Goal: Task Accomplishment & Management: Complete application form

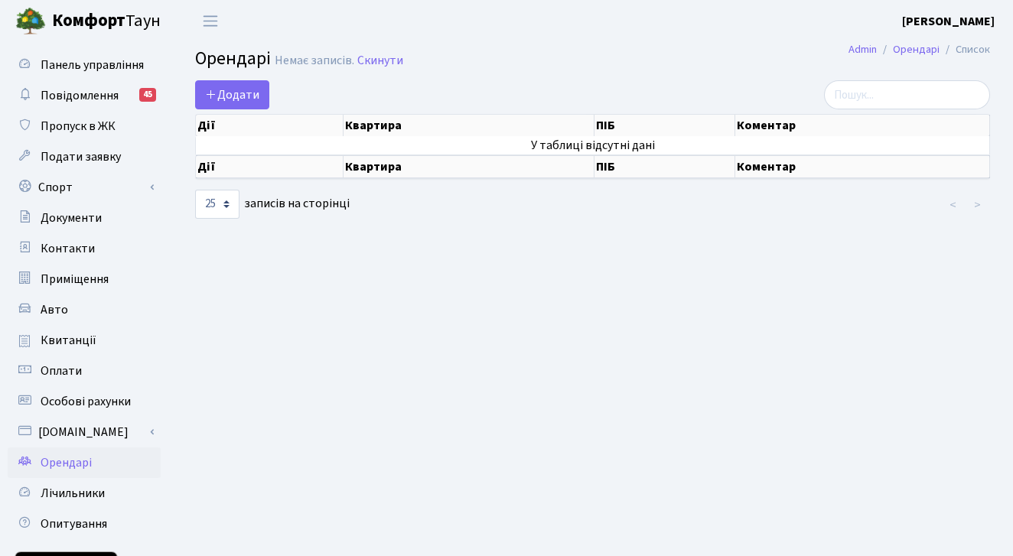
select select "25"
click at [213, 95] on icon at bounding box center [211, 94] width 12 height 12
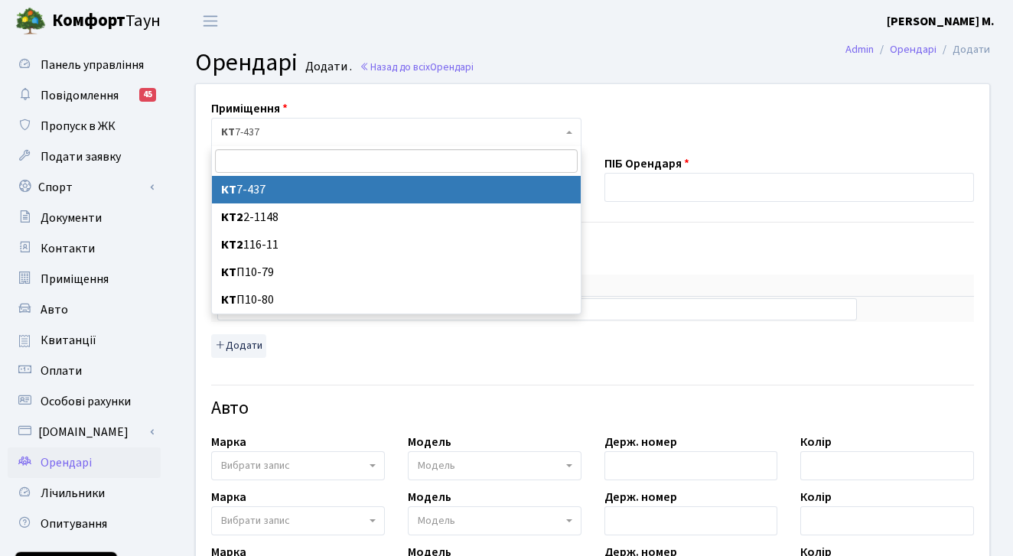
click at [569, 130] on span at bounding box center [570, 132] width 3 height 29
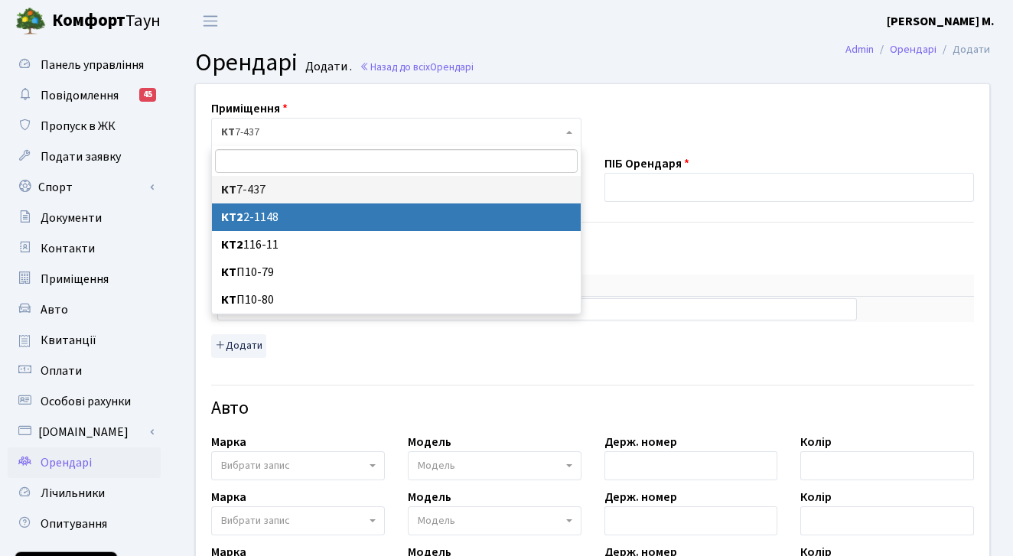
select select "12763"
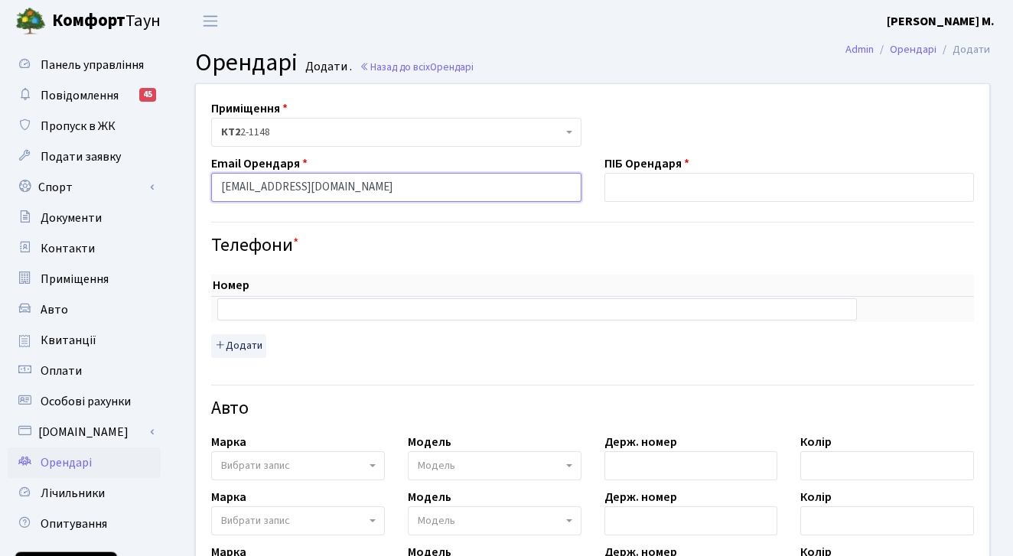
type input "[EMAIL_ADDRESS][DOMAIN_NAME]"
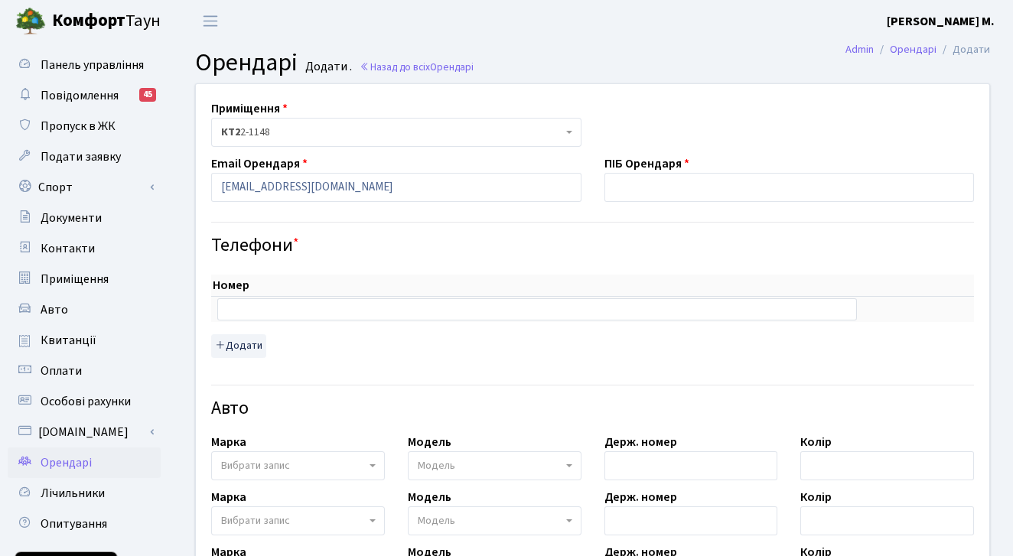
click at [350, 239] on h4 "Телефони *" at bounding box center [592, 246] width 763 height 22
type input "C"
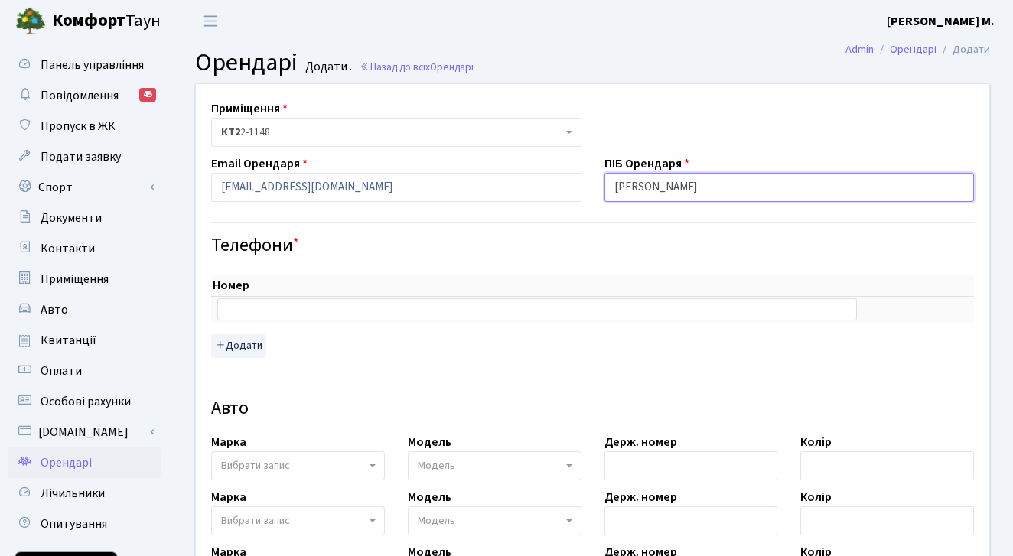
type input "[PERSON_NAME]"
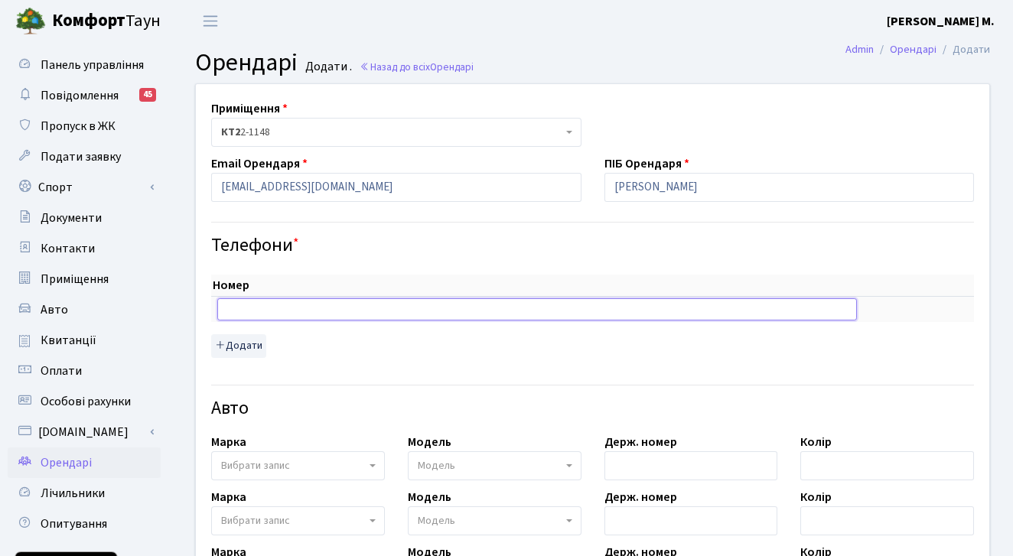
click at [310, 305] on input "text" at bounding box center [536, 308] width 639 height 21
type input "[PHONE_NUMBER]"
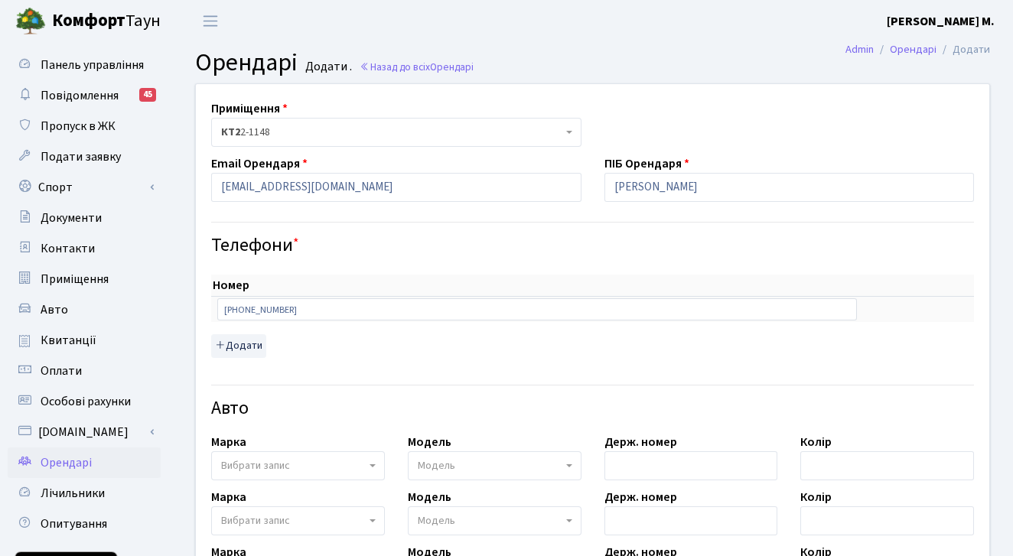
click at [297, 373] on div "Авто" at bounding box center [593, 400] width 786 height 54
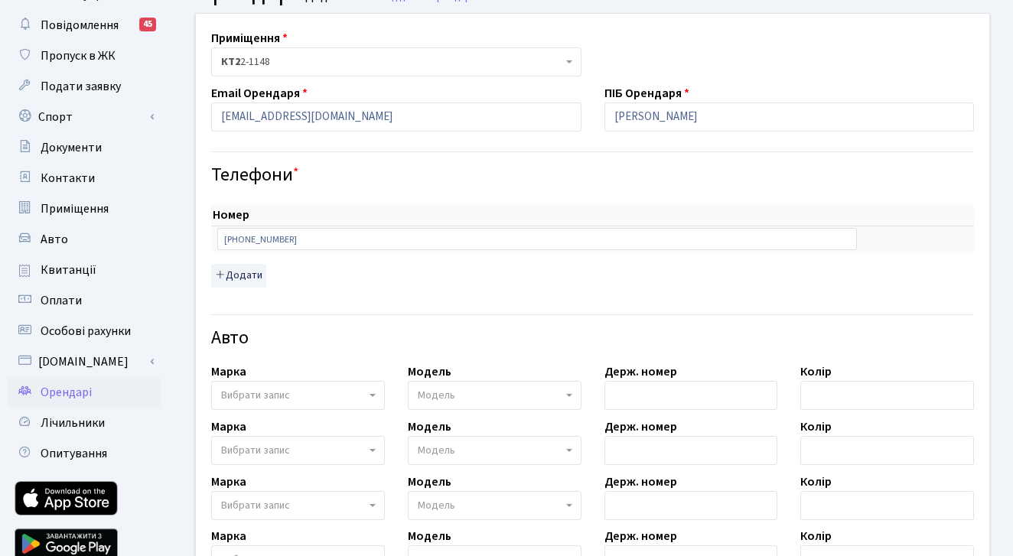
scroll to position [73, 0]
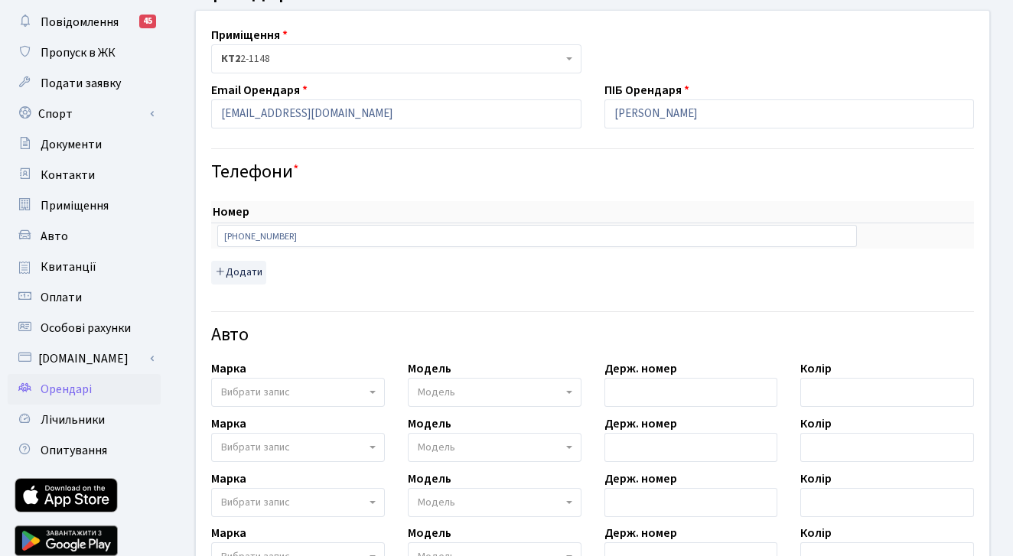
click at [284, 392] on span "Вибрати запис" at bounding box center [255, 392] width 69 height 15
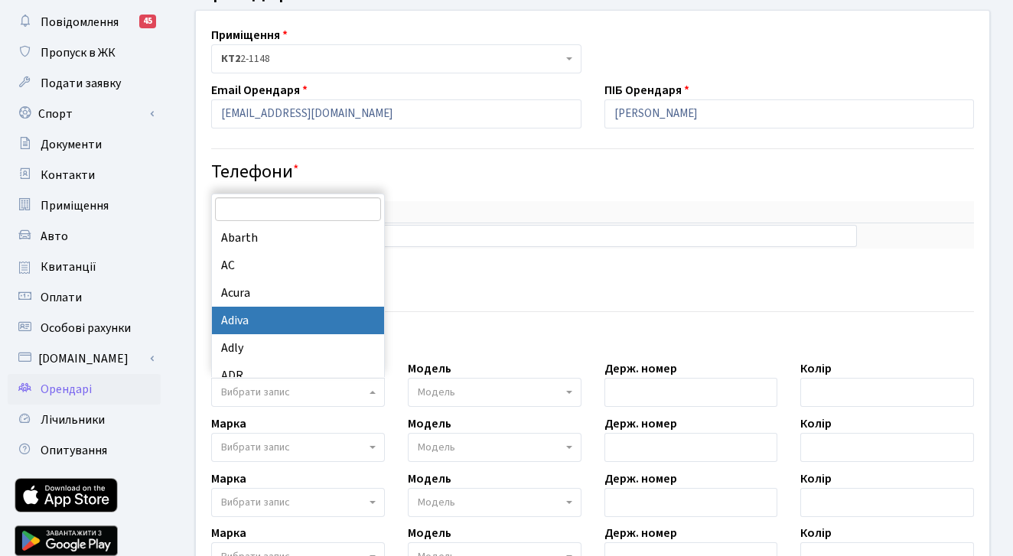
click at [443, 278] on div "Номер sort item delete item +380677907515 sort item delete item Додати" at bounding box center [592, 242] width 763 height 83
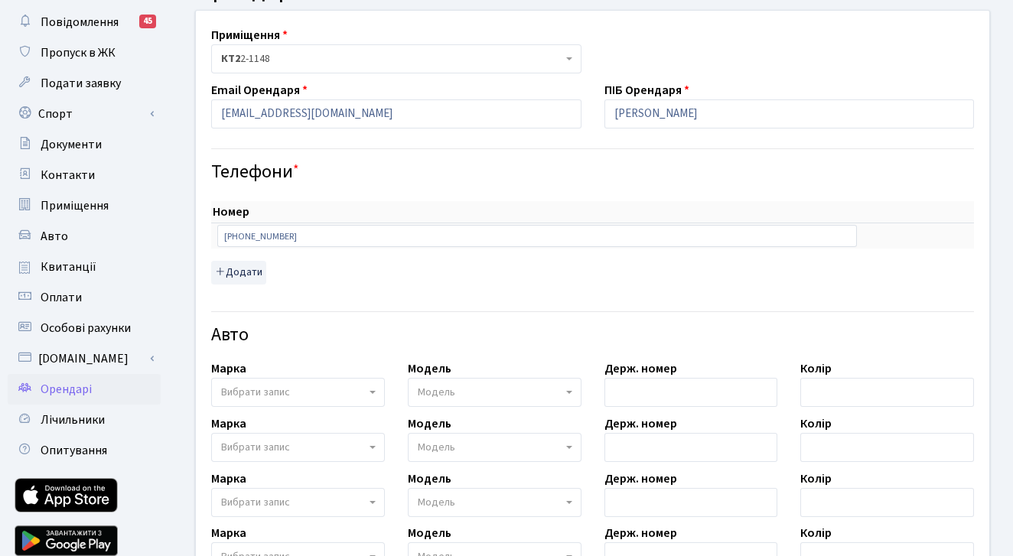
click at [373, 391] on b at bounding box center [372, 392] width 6 height 3
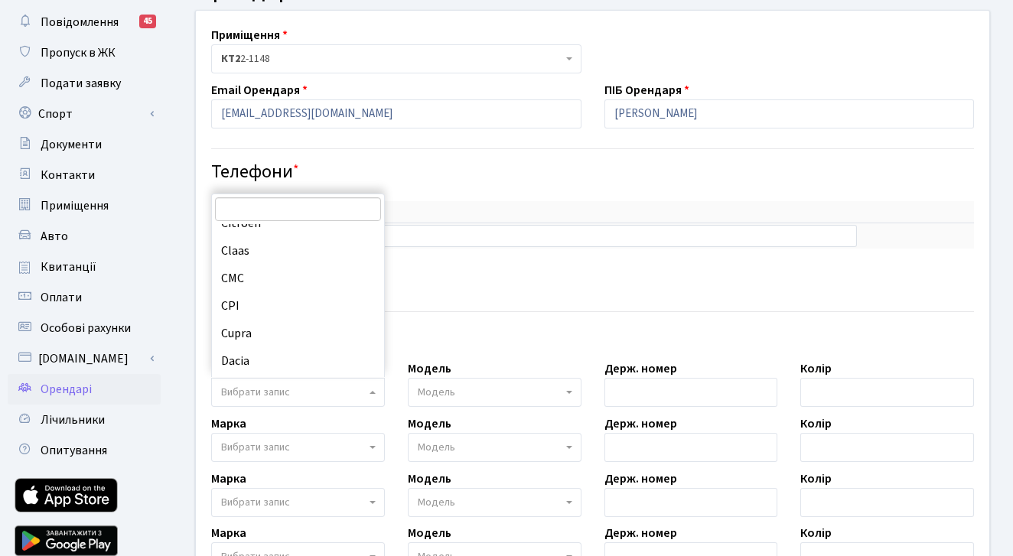
scroll to position [2555, 0]
click at [278, 211] on input "search" at bounding box center [298, 209] width 166 height 24
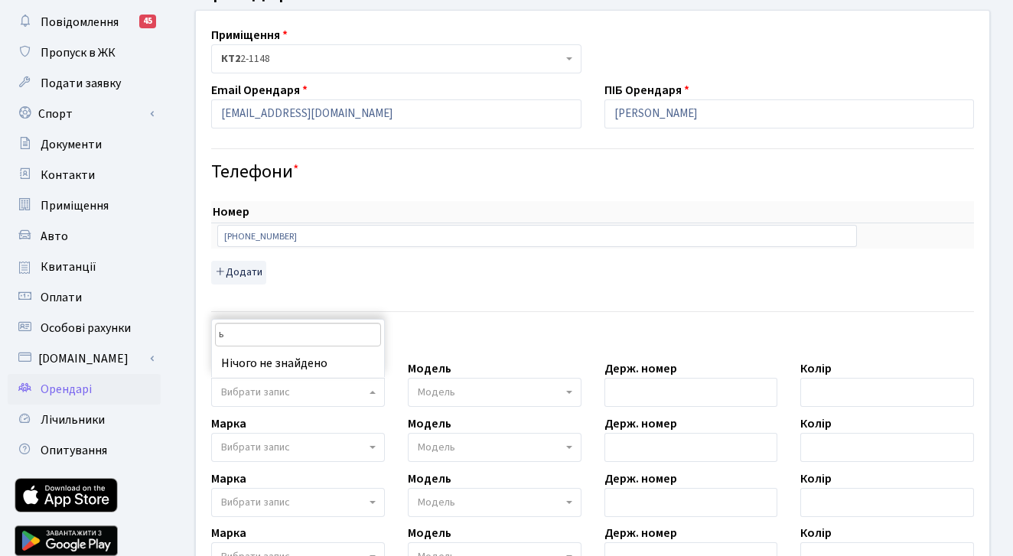
scroll to position [0, 0]
type input "ь"
type input "mini"
select select "91"
select select
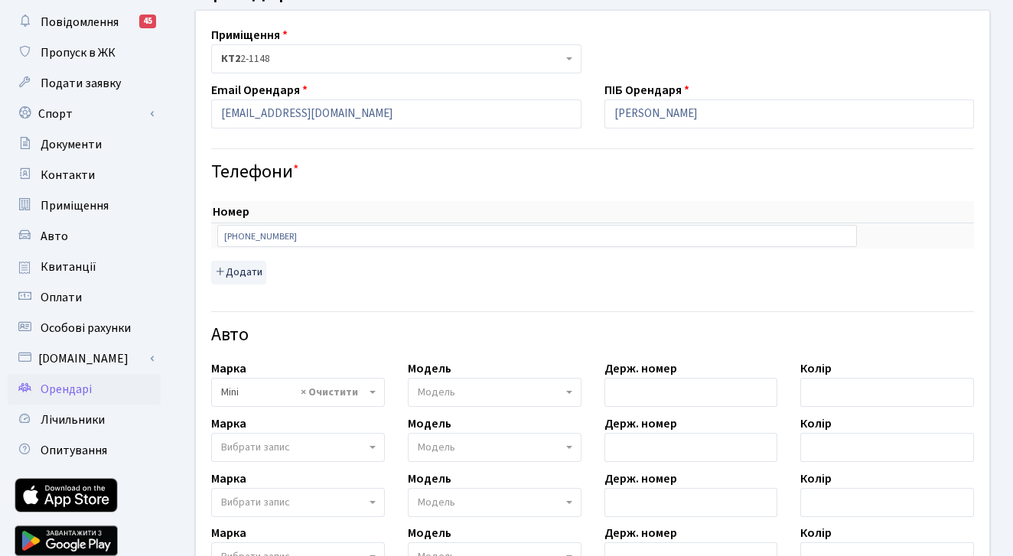
click at [373, 392] on b at bounding box center [372, 392] width 6 height 3
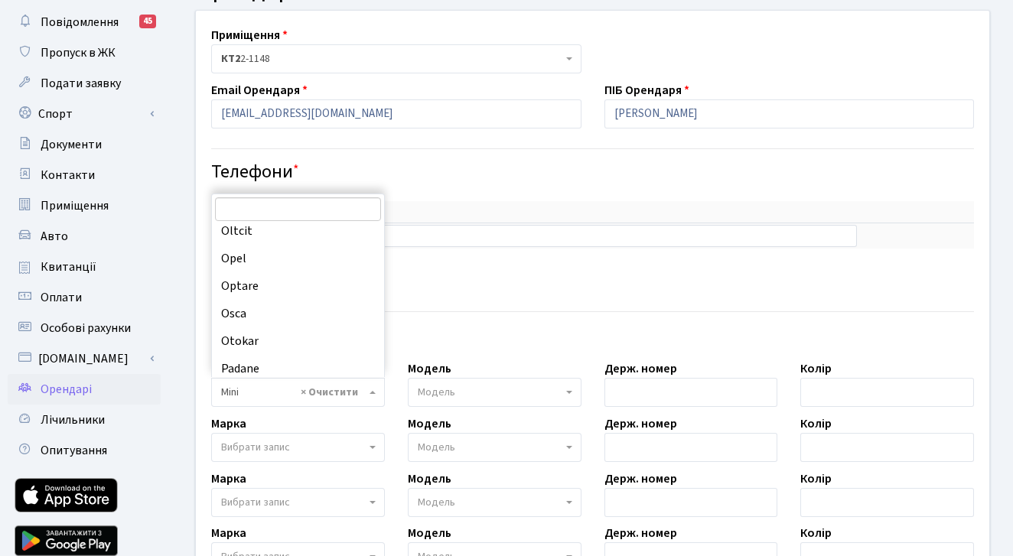
scroll to position [8893, 0]
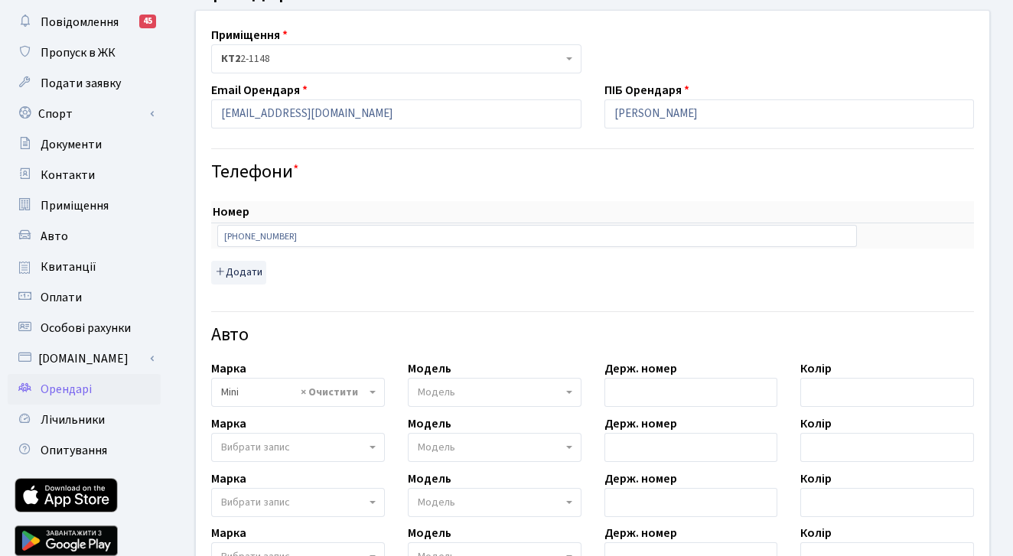
click at [437, 285] on div "Номер sort item delete item +380677907515 sort item delete item Додати" at bounding box center [593, 237] width 786 height 109
click at [649, 393] on input "text" at bounding box center [691, 392] width 174 height 29
type input "KA8451HE"
click at [827, 395] on input "text" at bounding box center [887, 392] width 174 height 29
type input "білий"
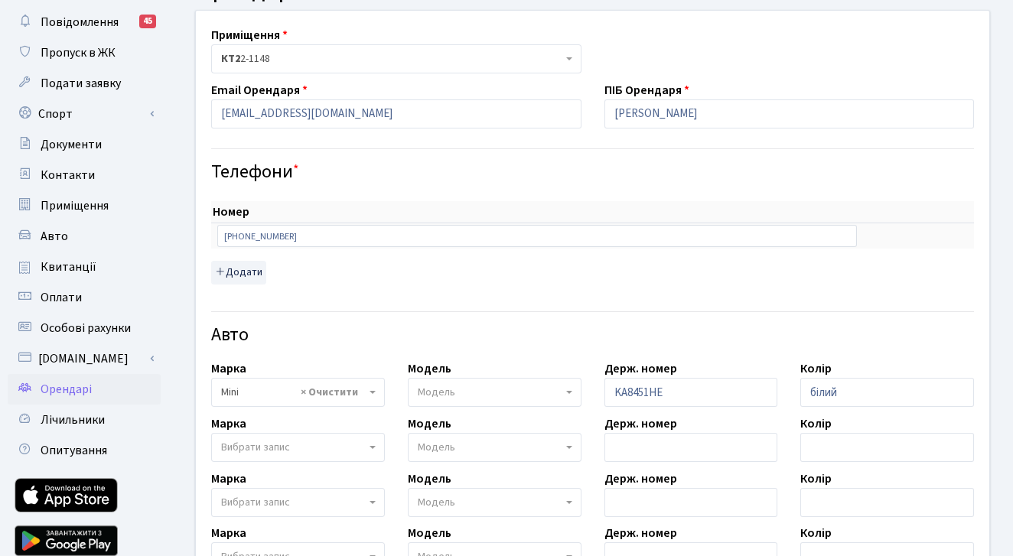
click at [876, 328] on h4 "Авто" at bounding box center [592, 335] width 763 height 22
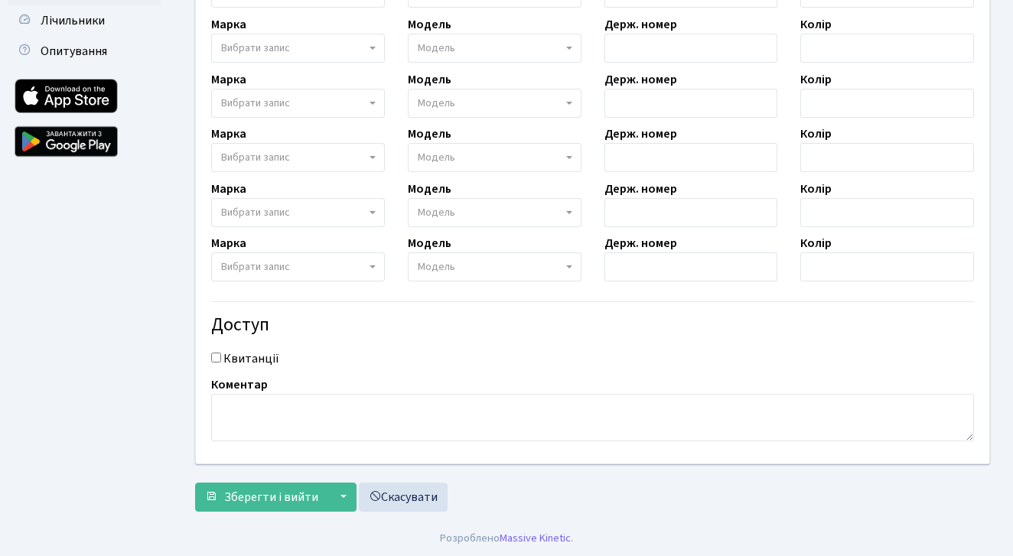
scroll to position [472, 0]
click at [301, 495] on span "Зберегти і вийти" at bounding box center [271, 498] width 94 height 17
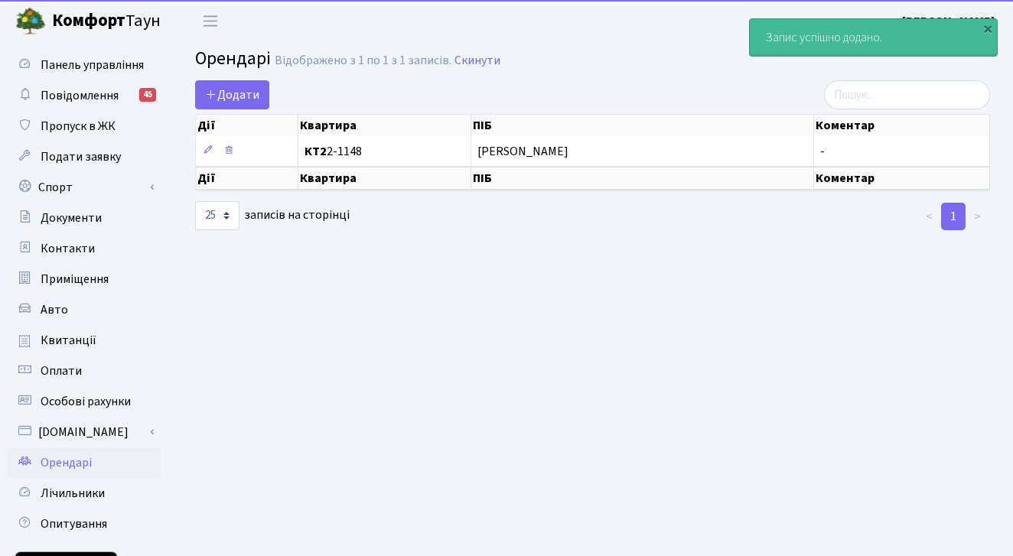
select select "25"
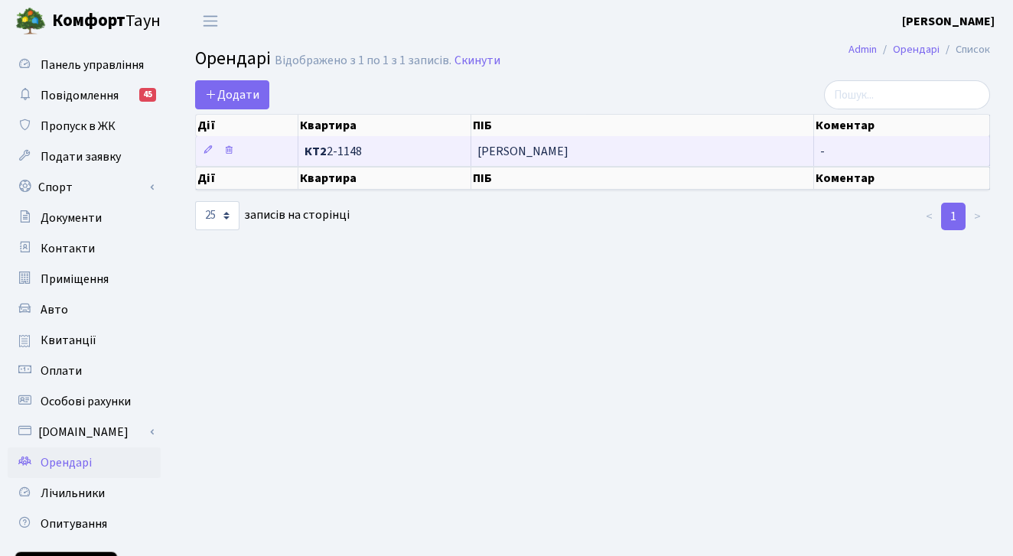
click at [682, 150] on span "[PERSON_NAME]" at bounding box center [642, 151] width 330 height 12
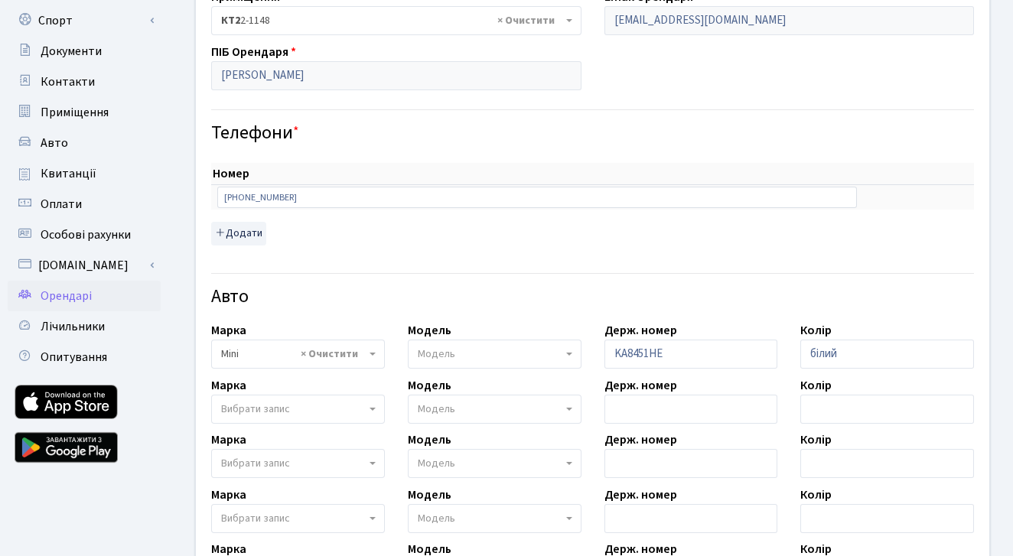
scroll to position [305, 0]
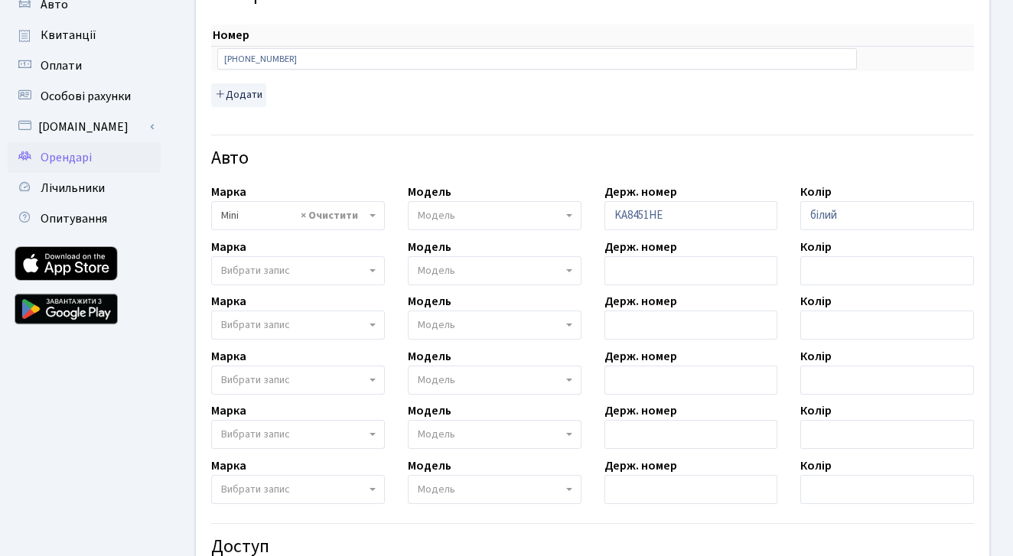
click at [568, 215] on b at bounding box center [569, 215] width 6 height 3
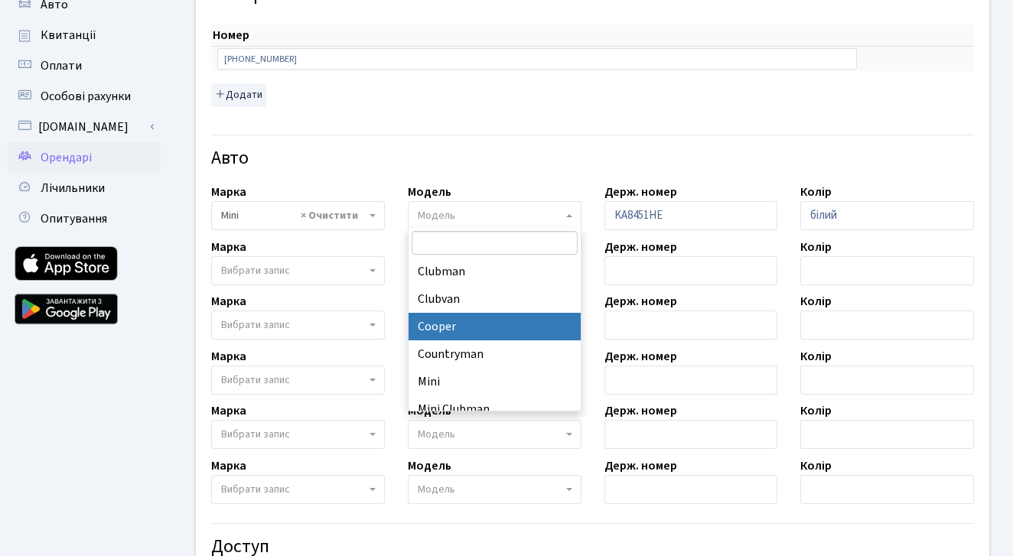
select select "4498"
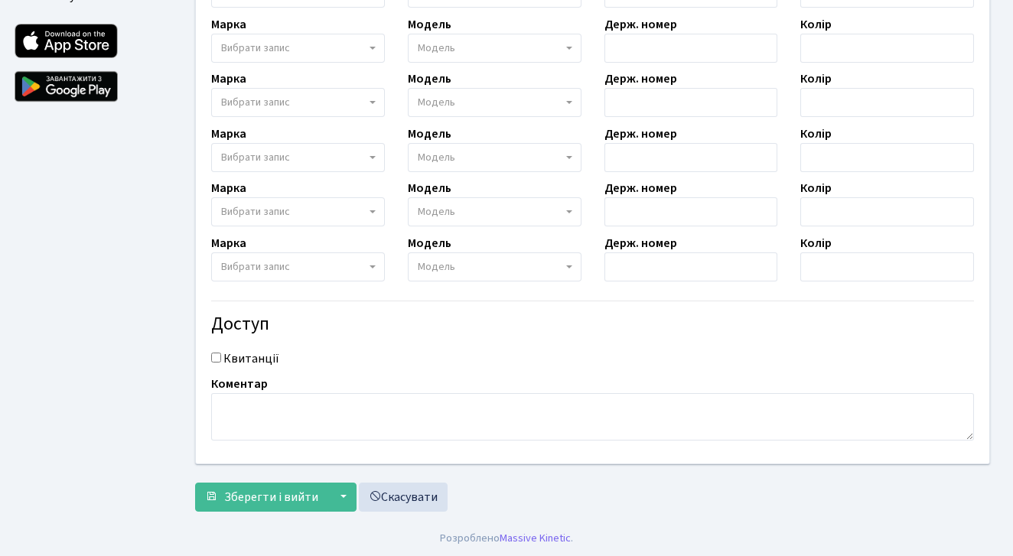
scroll to position [527, 0]
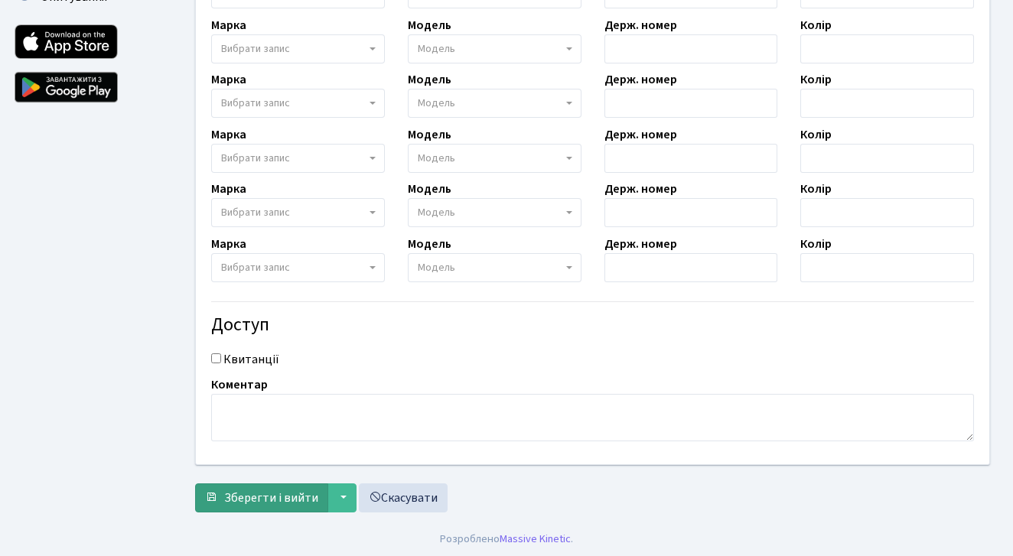
click at [286, 497] on span "Зберегти і вийти" at bounding box center [271, 498] width 94 height 17
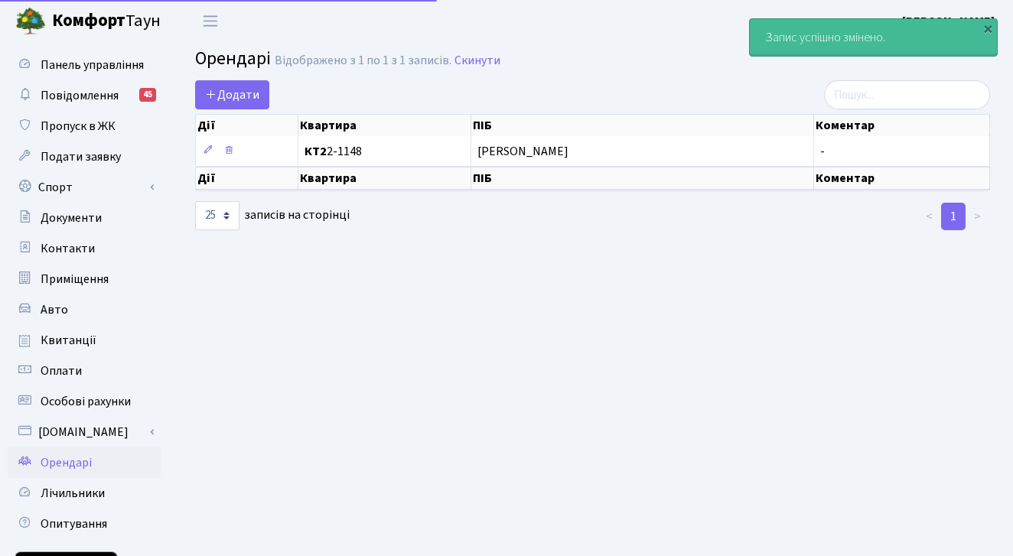
select select "25"
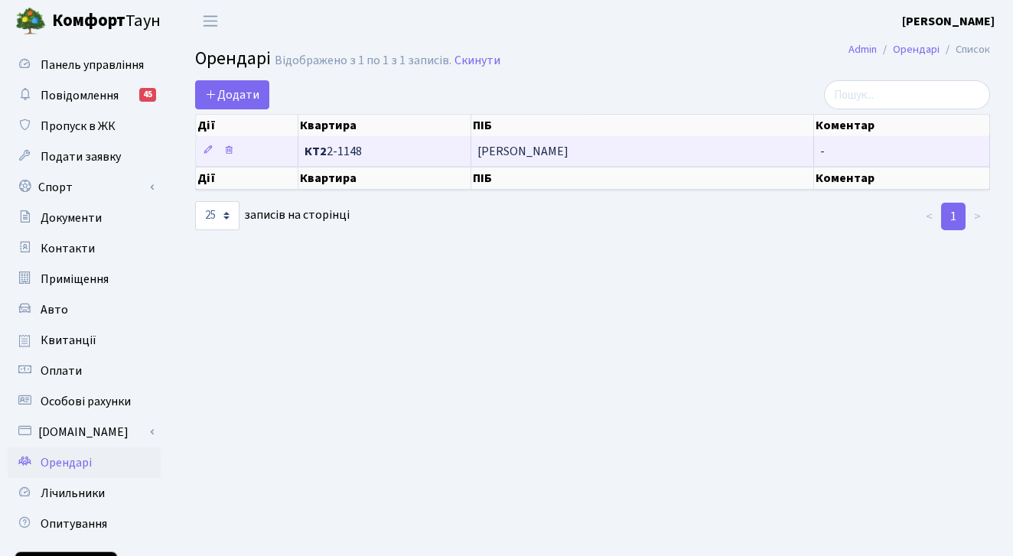
click at [679, 155] on span "[PERSON_NAME]" at bounding box center [642, 151] width 330 height 12
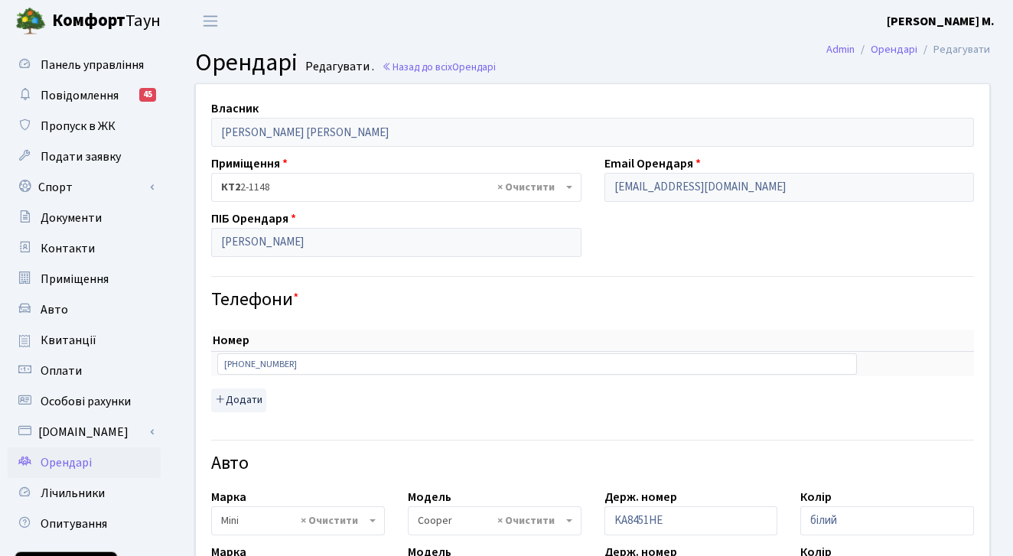
select select "4498"
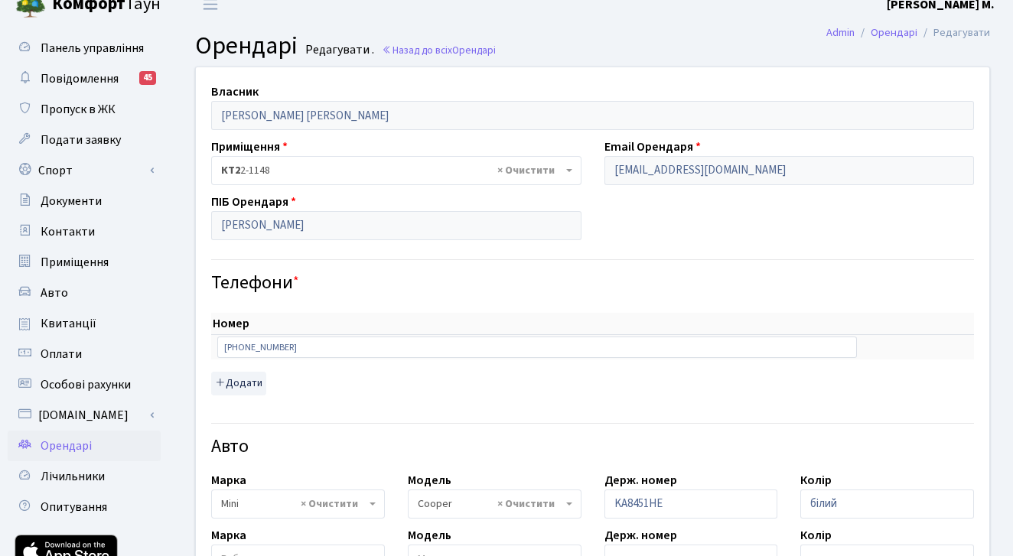
scroll to position [17, 0]
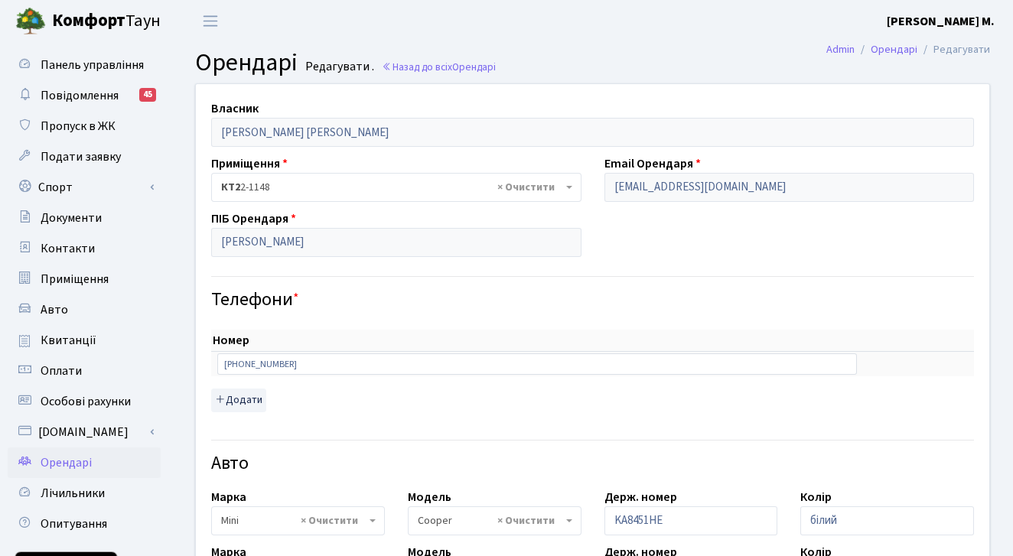
select select "4498"
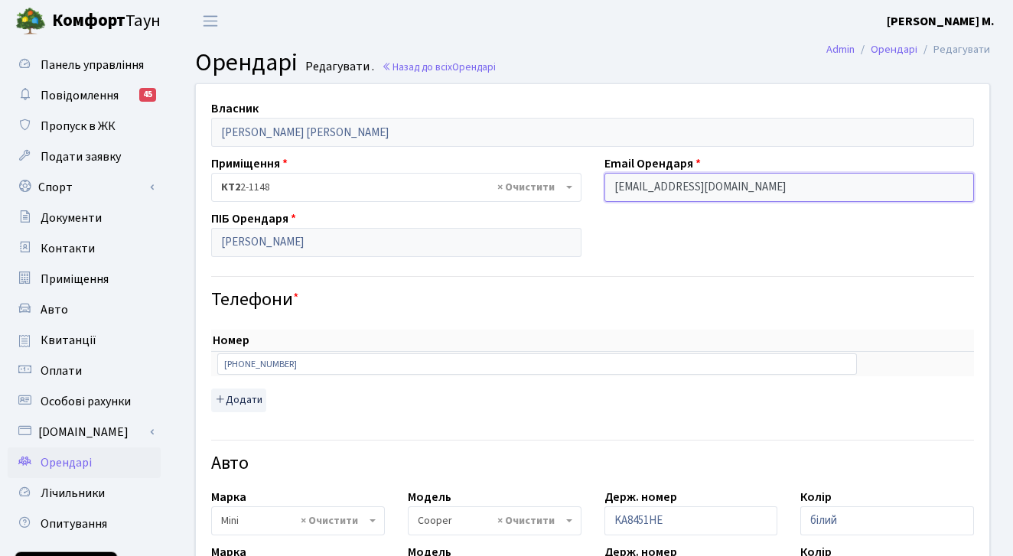
click at [644, 186] on input "savron_ruslan@ukr.net" at bounding box center [789, 187] width 370 height 29
click at [644, 187] on input "[EMAIL_ADDRESS][DOMAIN_NAME]" at bounding box center [789, 187] width 370 height 29
click at [662, 191] on input "savron_ruslan@ukr.net" at bounding box center [789, 187] width 370 height 29
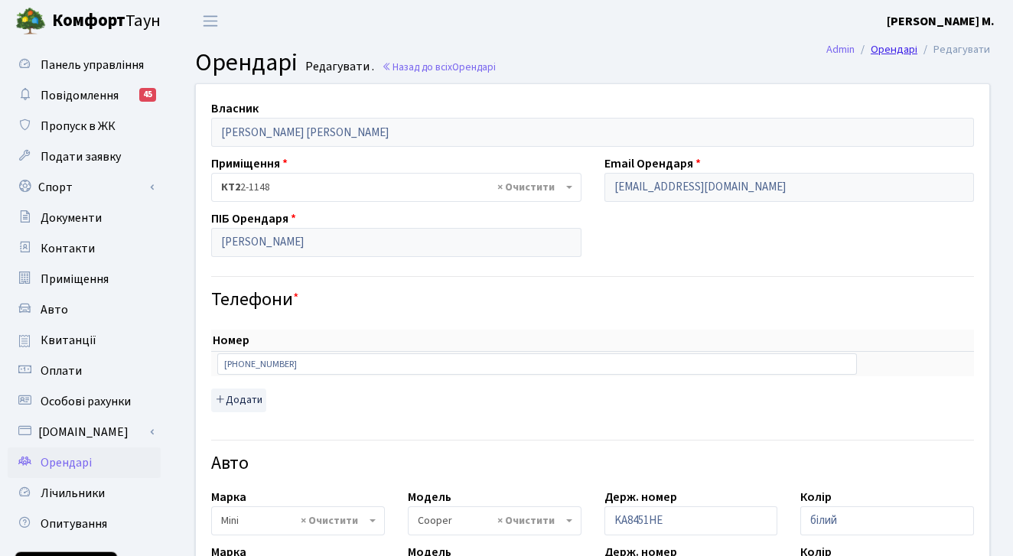
click at [903, 52] on link "Орендарі" at bounding box center [893, 49] width 47 height 16
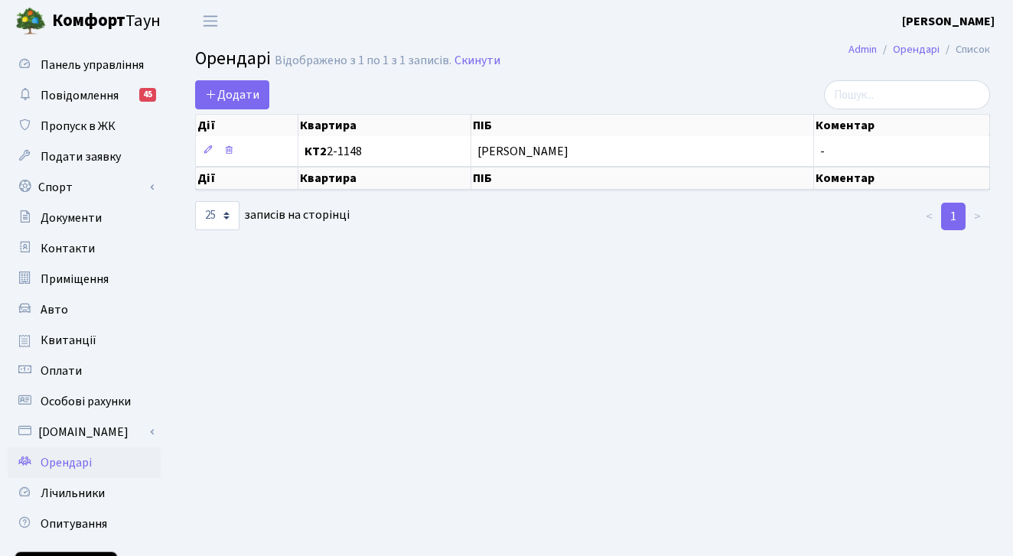
select select "25"
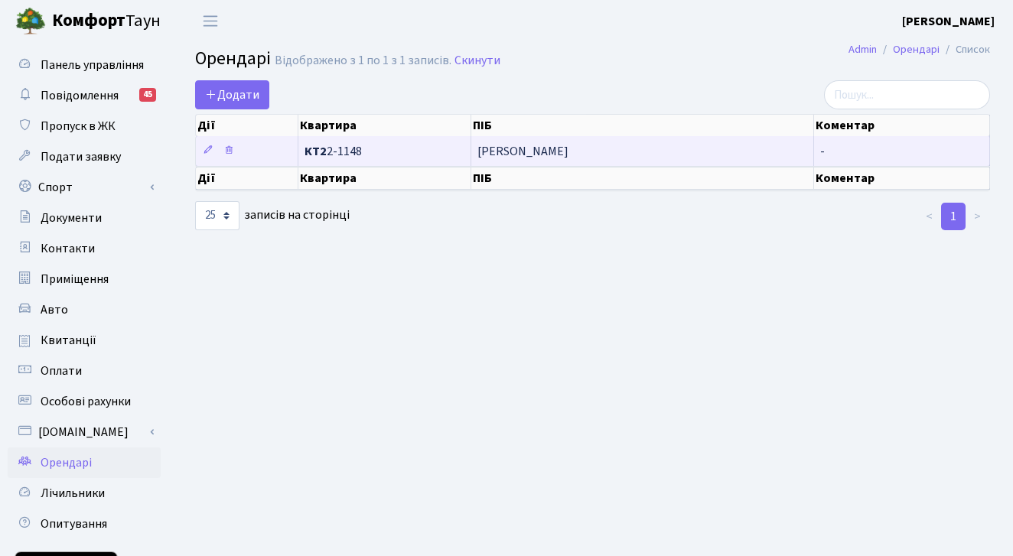
click at [635, 150] on span "[PERSON_NAME]" at bounding box center [642, 151] width 330 height 12
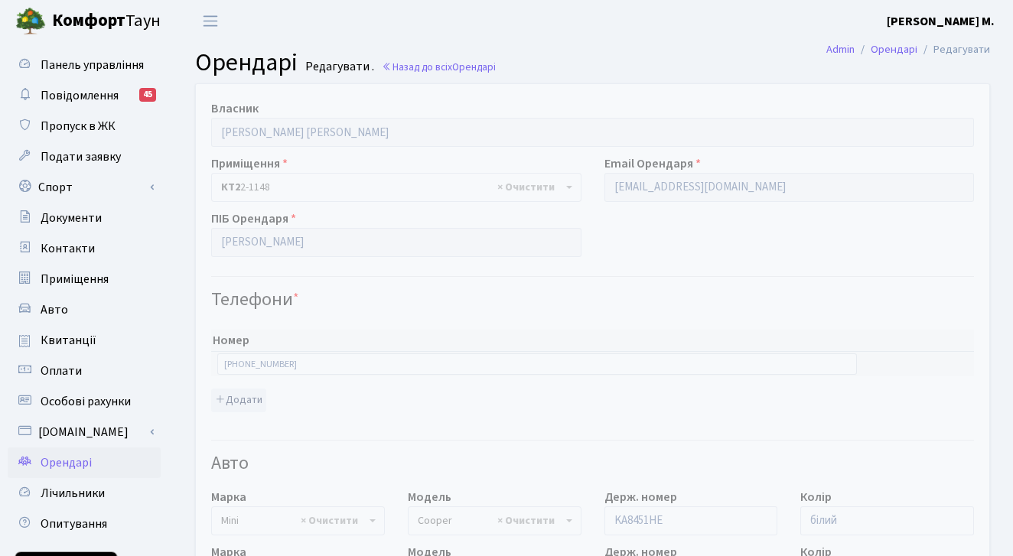
select select "4498"
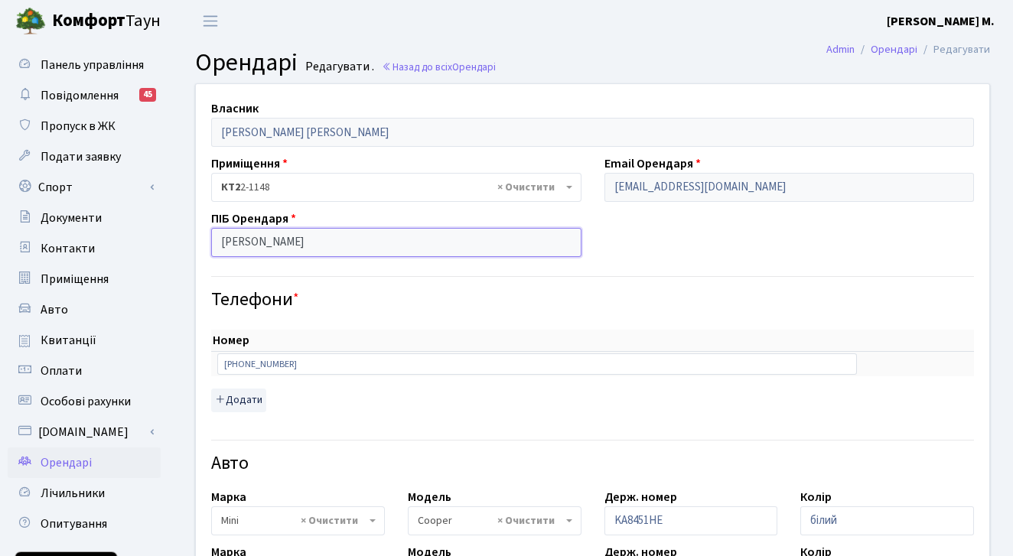
click at [255, 240] on input "[PERSON_NAME]" at bounding box center [396, 242] width 370 height 29
click at [257, 241] on input "[PERSON_NAME]" at bounding box center [396, 242] width 370 height 29
click at [255, 240] on input "[PERSON_NAME]" at bounding box center [396, 242] width 370 height 29
click at [973, 51] on li "Редагувати" at bounding box center [953, 49] width 73 height 17
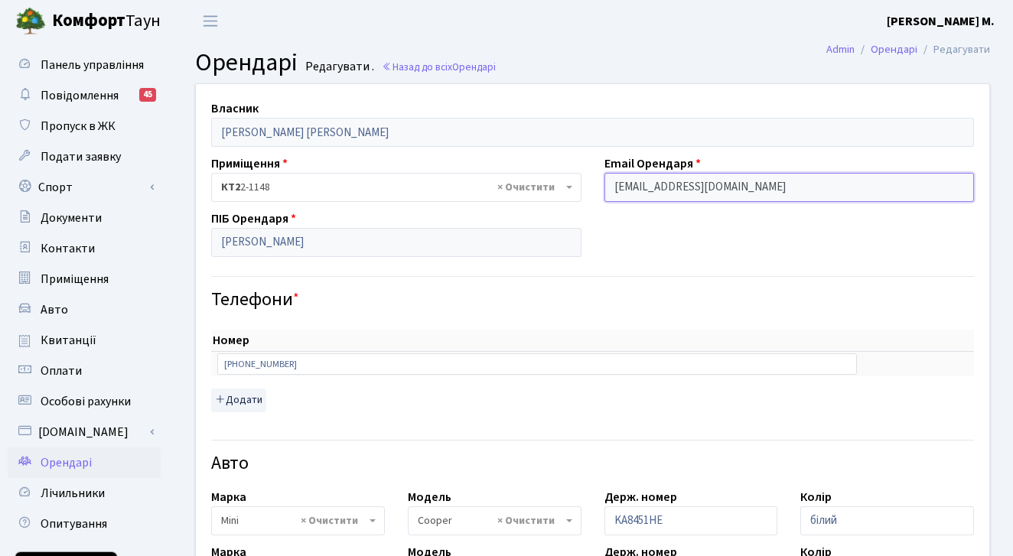
click at [642, 187] on input "[EMAIL_ADDRESS][DOMAIN_NAME]" at bounding box center [789, 187] width 370 height 29
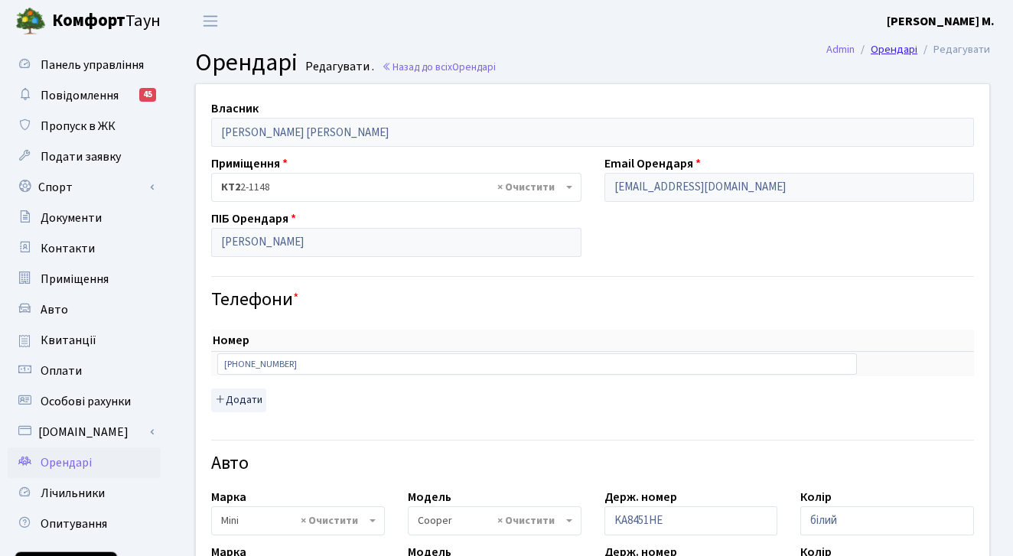
click at [889, 51] on link "Орендарі" at bounding box center [893, 49] width 47 height 16
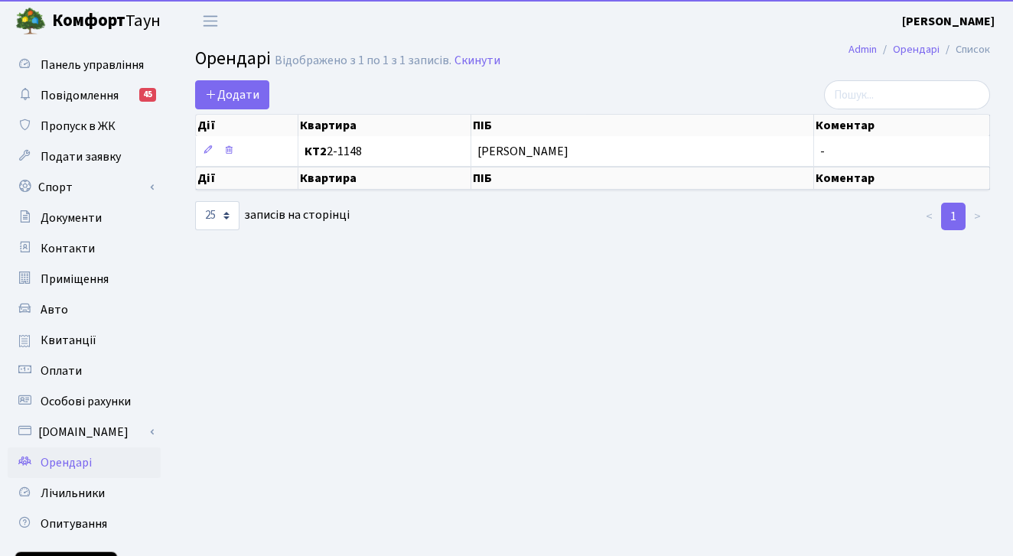
select select "25"
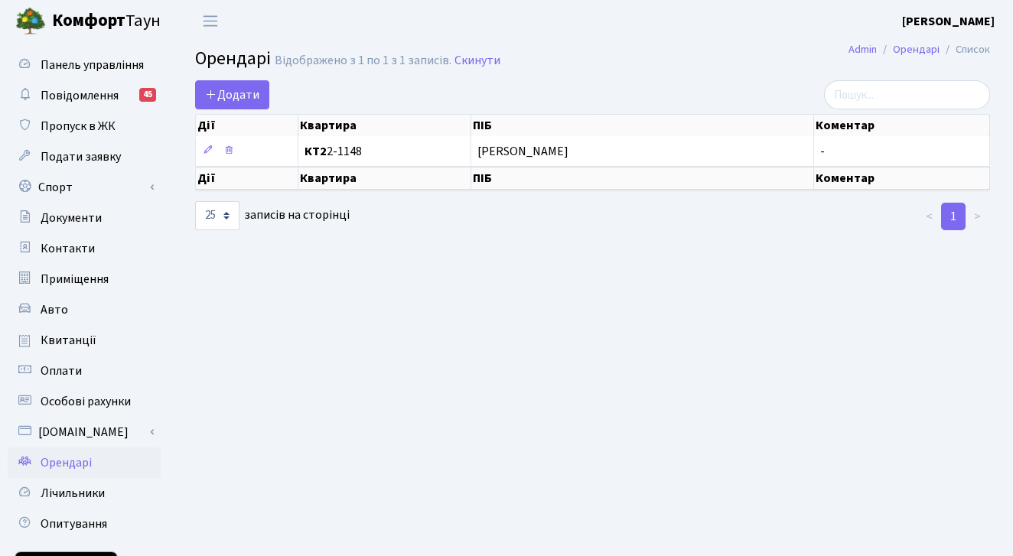
click at [848, 129] on th "Коментар" at bounding box center [902, 125] width 176 height 21
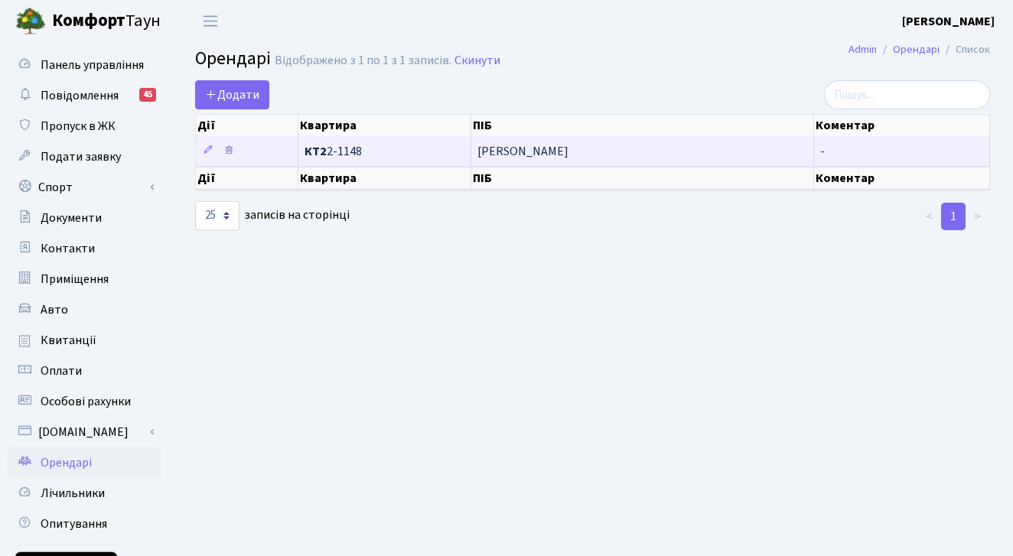
click at [685, 149] on span "[PERSON_NAME]" at bounding box center [642, 151] width 330 height 12
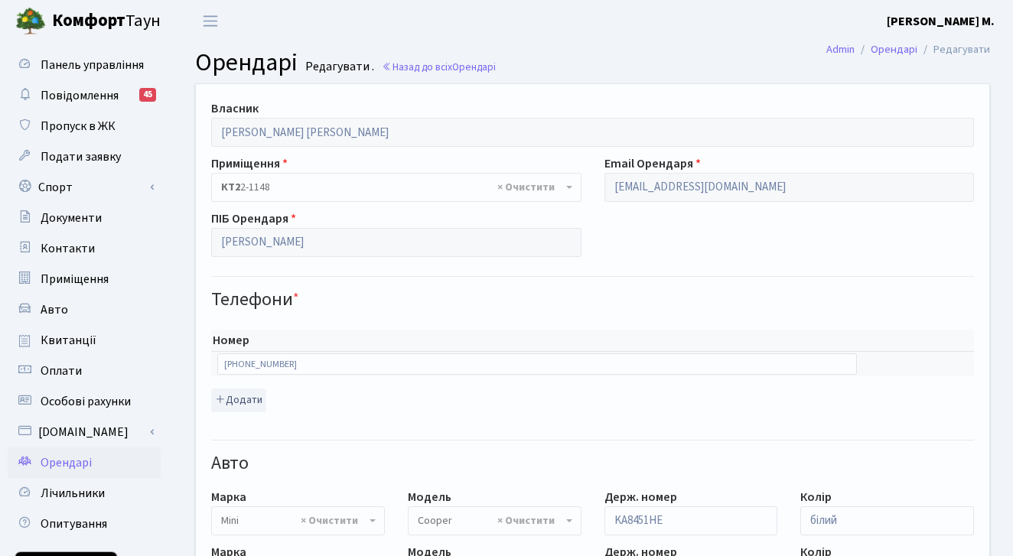
select select "4498"
click at [971, 54] on li "Редагувати" at bounding box center [953, 49] width 73 height 17
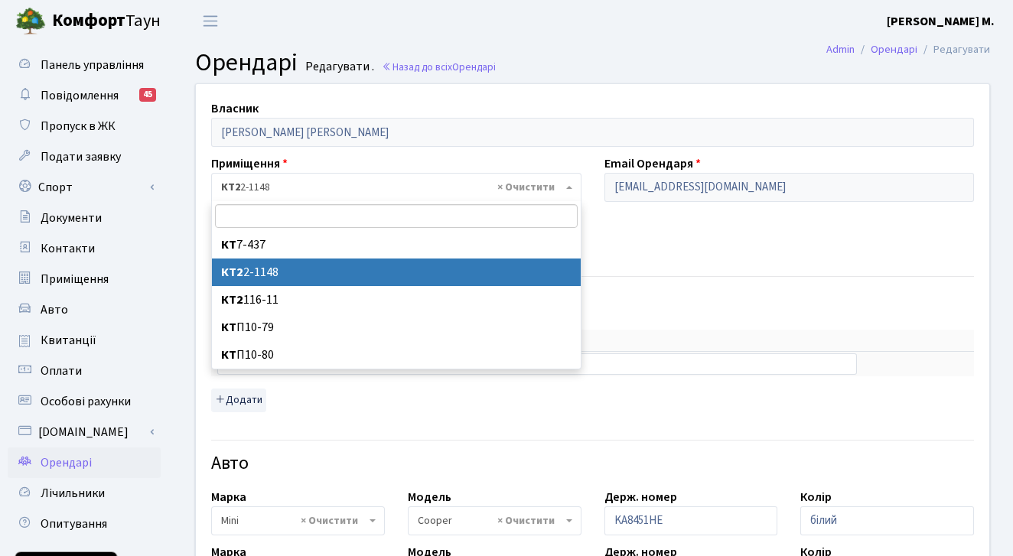
click at [568, 187] on b at bounding box center [569, 187] width 6 height 3
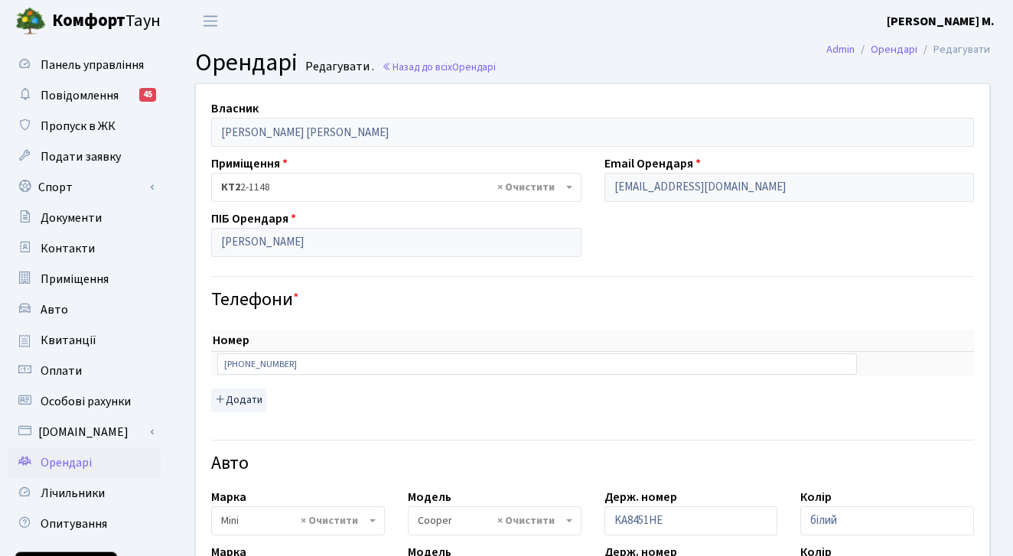
click at [957, 49] on li "Редагувати" at bounding box center [953, 49] width 73 height 17
click at [894, 47] on link "Орендарі" at bounding box center [893, 49] width 47 height 16
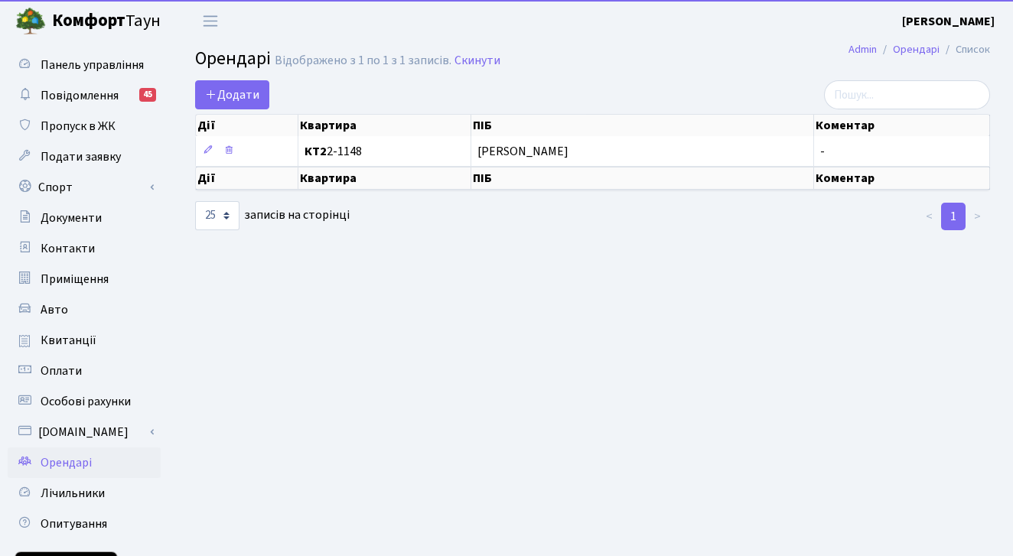
select select "25"
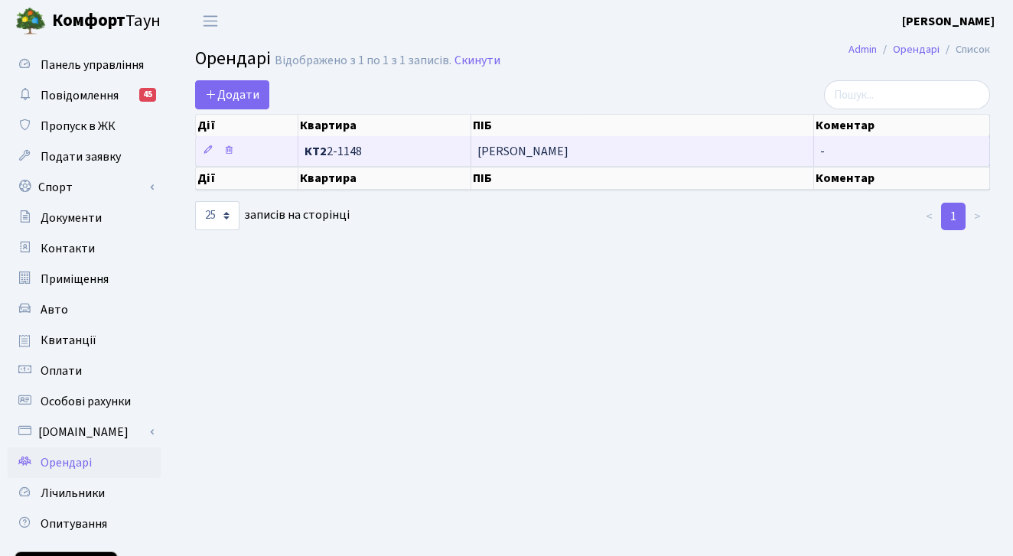
click at [547, 155] on span "[PERSON_NAME]" at bounding box center [642, 151] width 330 height 12
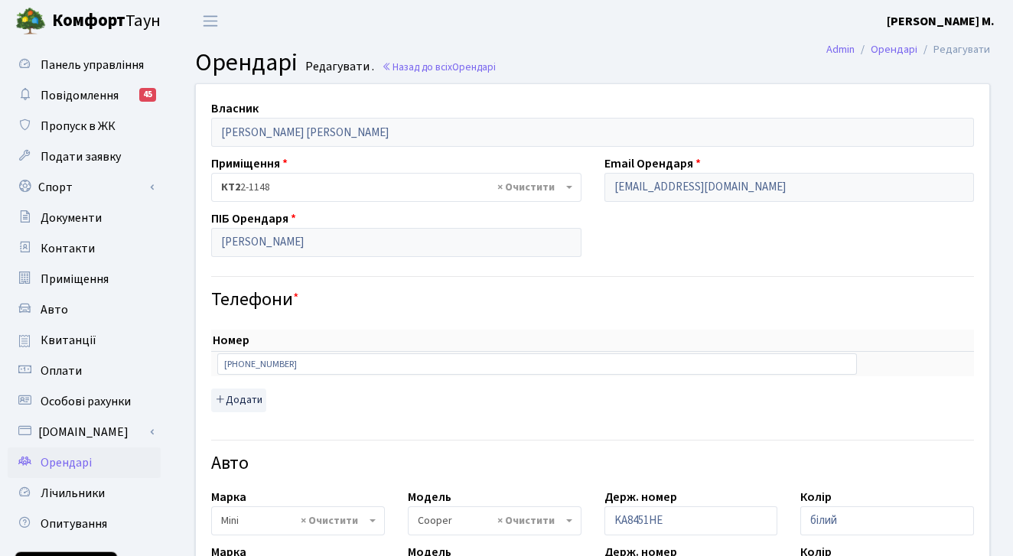
select select "4498"
click at [90, 132] on span "Пропуск в ЖК" at bounding box center [78, 126] width 75 height 17
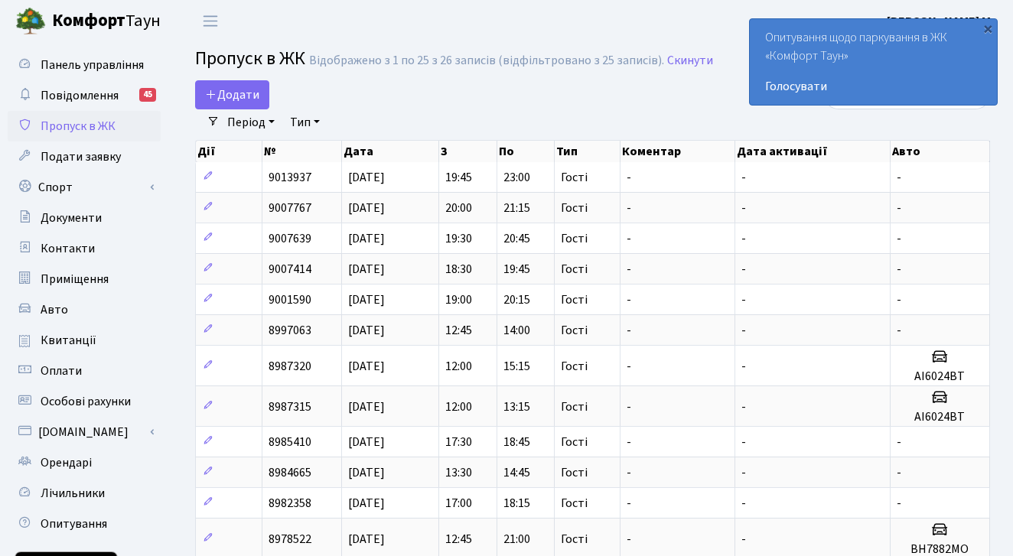
select select "25"
click at [420, 95] on div "Додати" at bounding box center [456, 94] width 522 height 29
click at [65, 463] on span "Орендарі" at bounding box center [66, 462] width 51 height 17
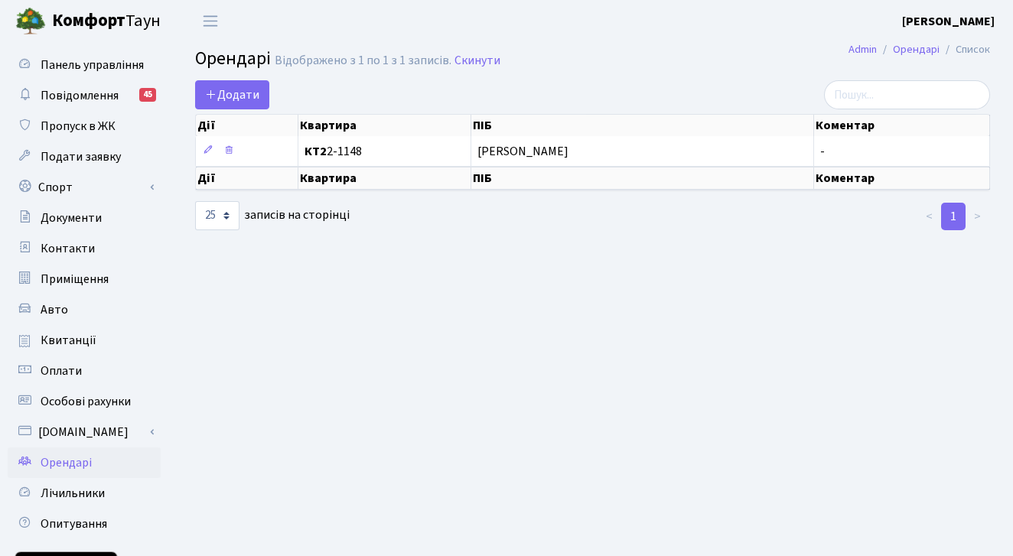
select select "25"
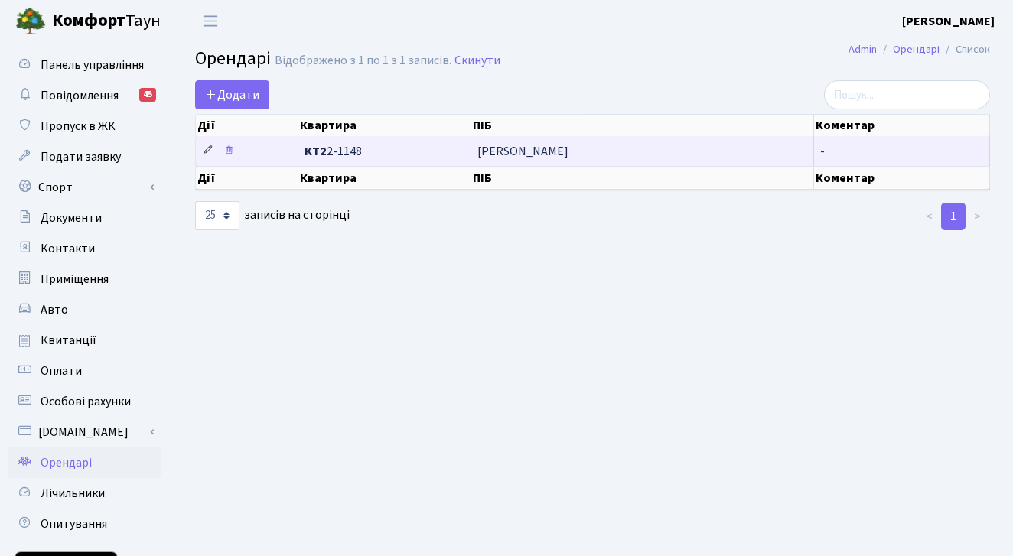
click at [213, 147] on icon at bounding box center [208, 150] width 11 height 11
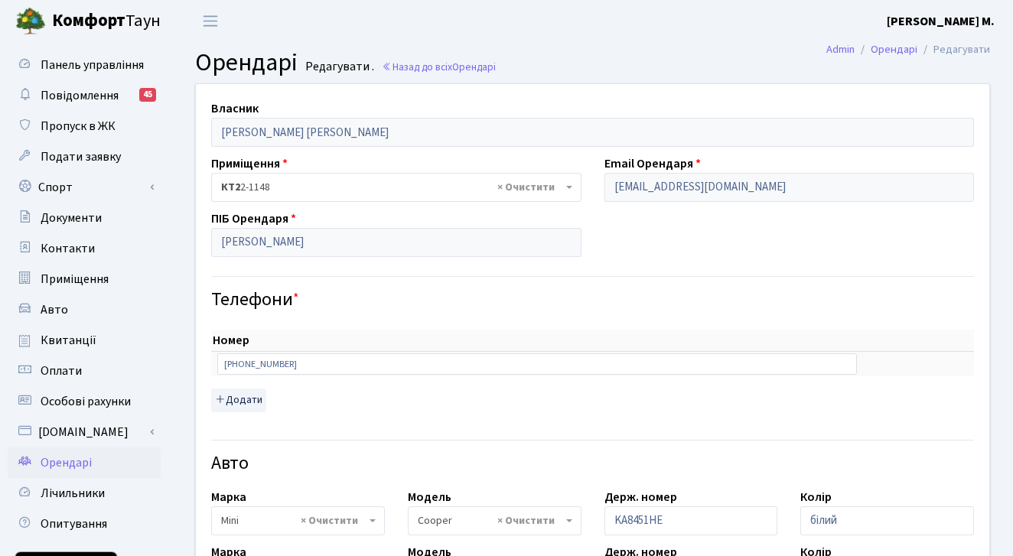
select select "4498"
click at [968, 46] on li "Редагувати" at bounding box center [953, 49] width 73 height 17
click at [954, 40] on header "[PERSON_NAME] [PERSON_NAME] М. Мій обліковий запис Вийти" at bounding box center [506, 21] width 1013 height 42
